Goal: Find specific page/section: Find specific page/section

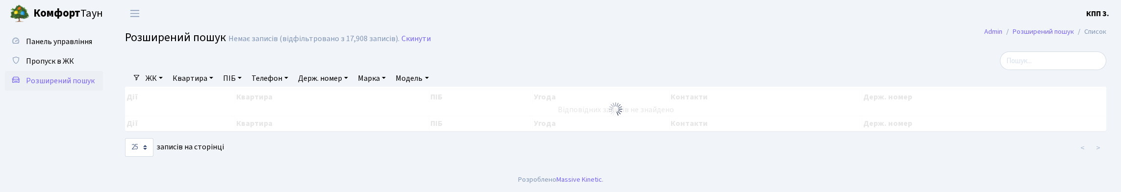
select select "25"
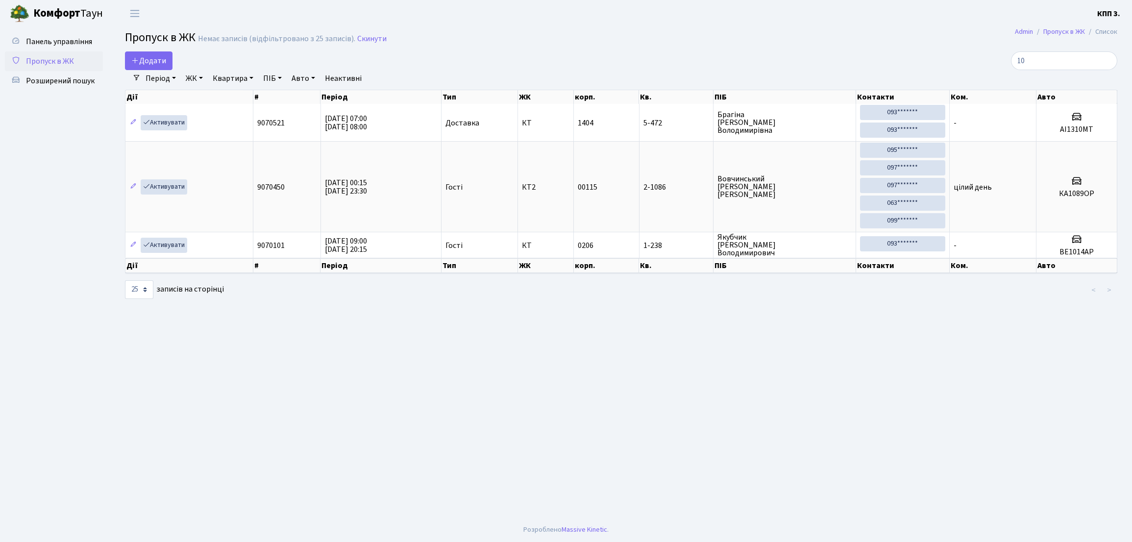
select select "25"
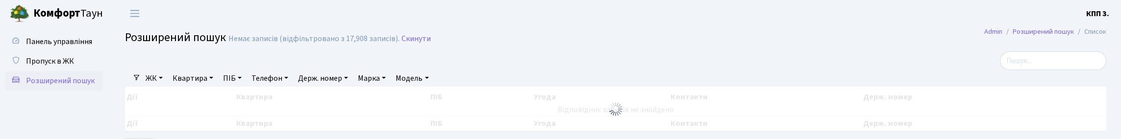
select select "25"
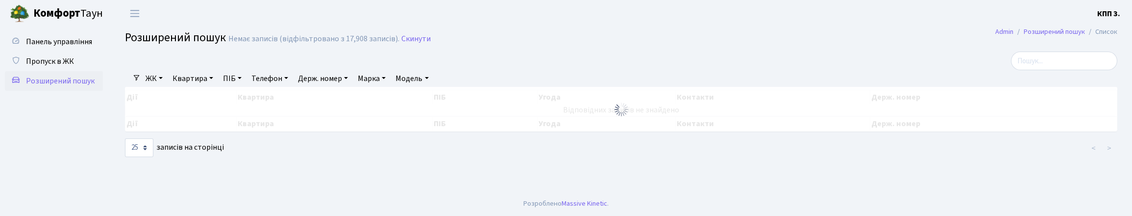
click at [565, 46] on h2 "Розширений пошук Немає записів (відфільтровано з 17,908 записів). Скинути" at bounding box center [621, 39] width 992 height 17
click at [148, 46] on span "Розширений пошук" at bounding box center [175, 37] width 101 height 17
click at [53, 47] on span "Панель управління" at bounding box center [59, 41] width 66 height 11
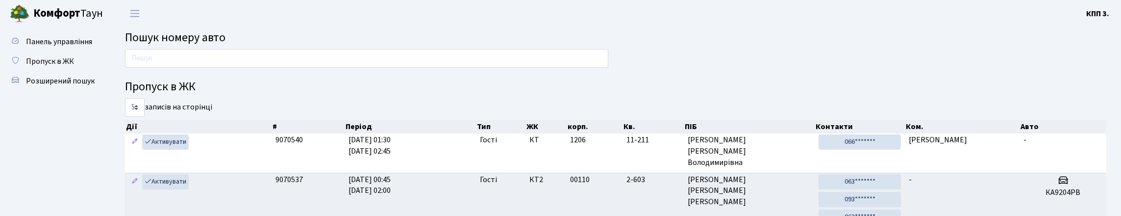
click at [374, 94] on h4 "Пропуск в ЖК" at bounding box center [615, 87] width 981 height 14
